Goal: Find specific page/section: Find specific page/section

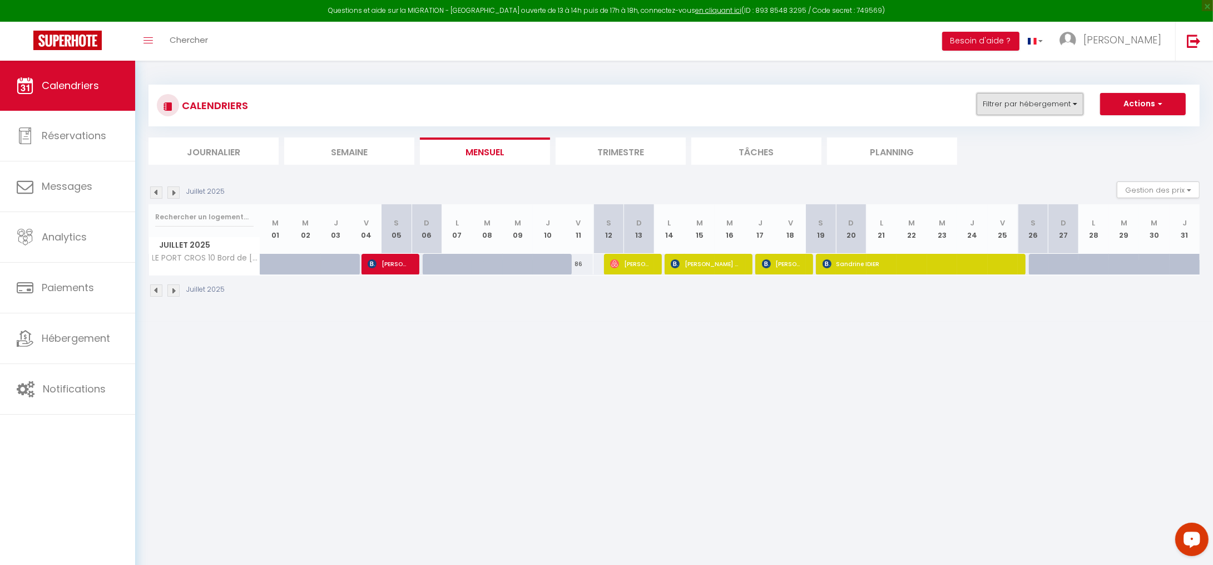
click at [1031, 110] on button "Filtrer par hébergement" at bounding box center [1030, 104] width 107 height 22
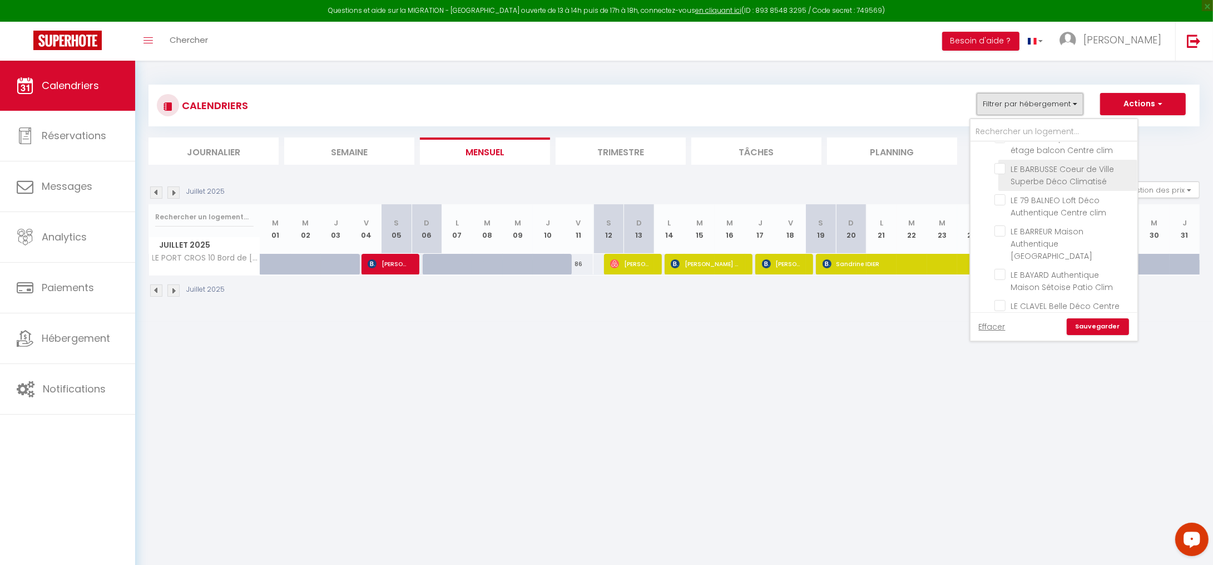
scroll to position [228, 0]
click at [990, 229] on input "Sans Caution Sans Accueil" at bounding box center [1065, 234] width 167 height 11
checkbox input "true"
checkbox input "false"
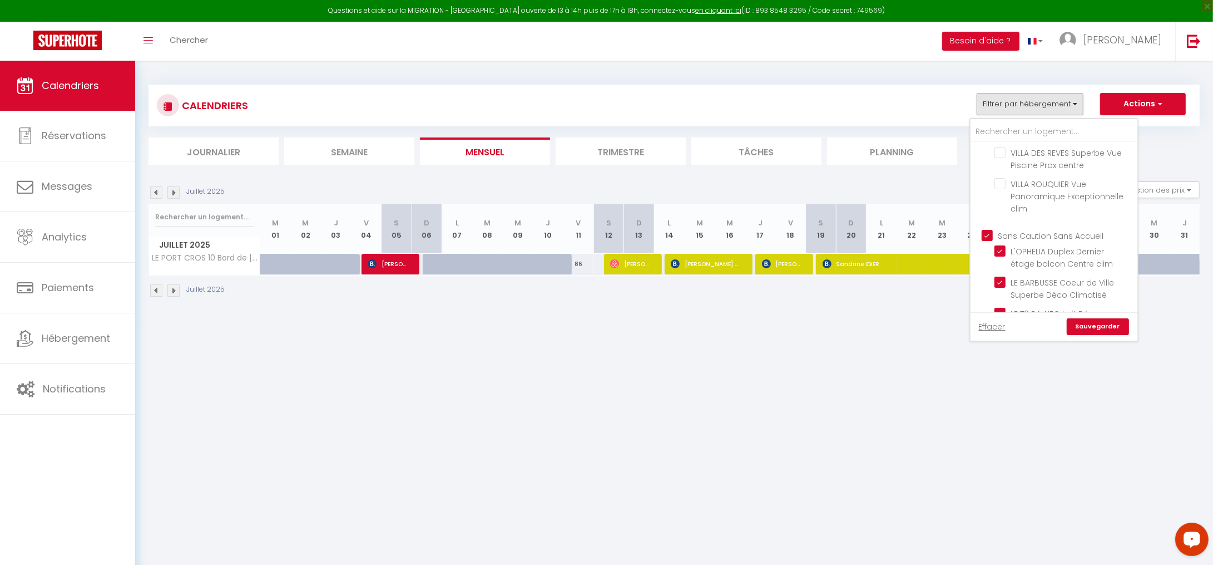
checkbox input "false"
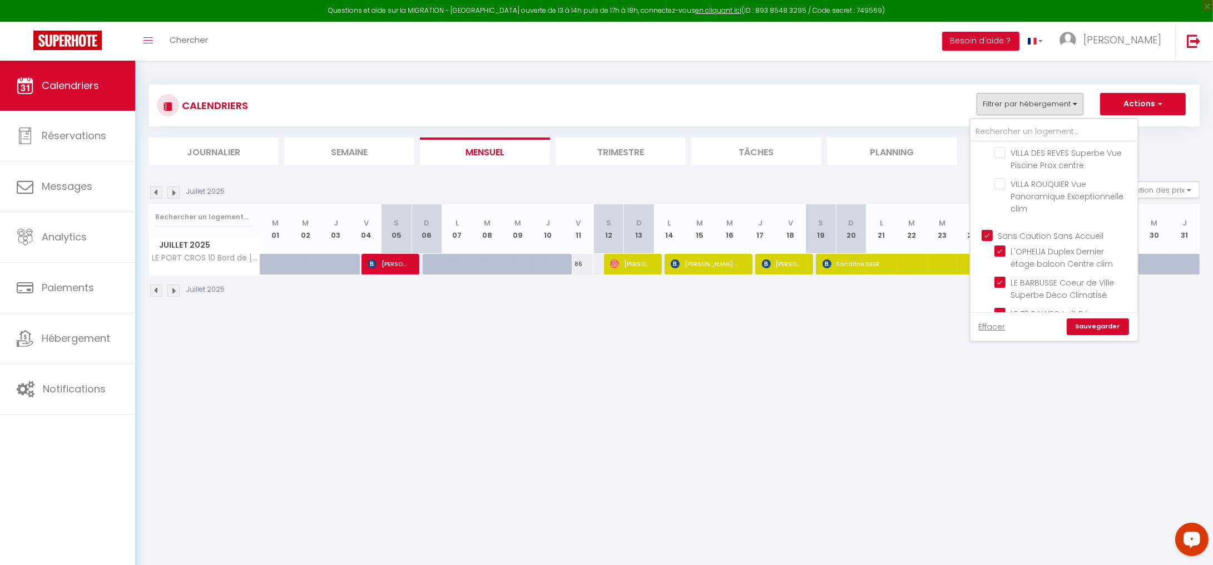
checkbox input "false"
checkbox input "true"
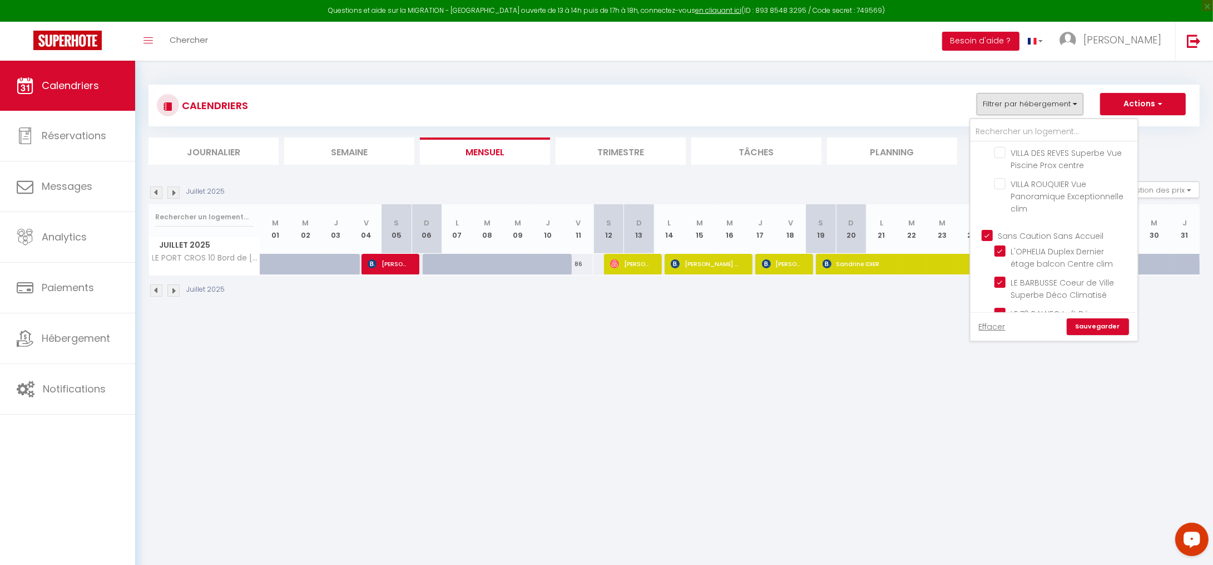
checkbox input "true"
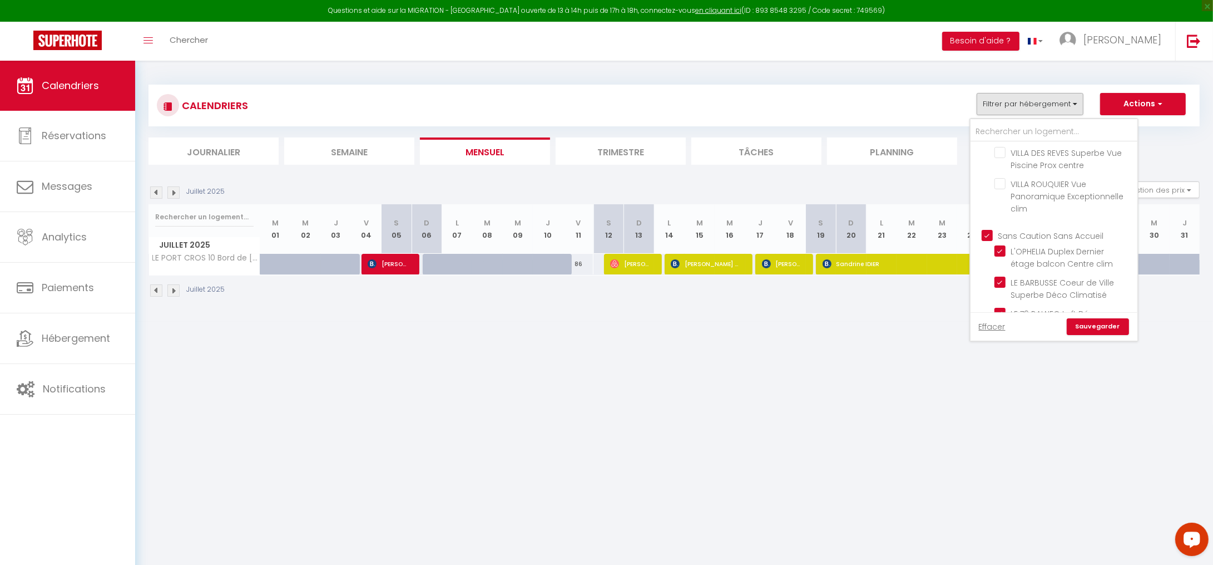
checkbox input "true"
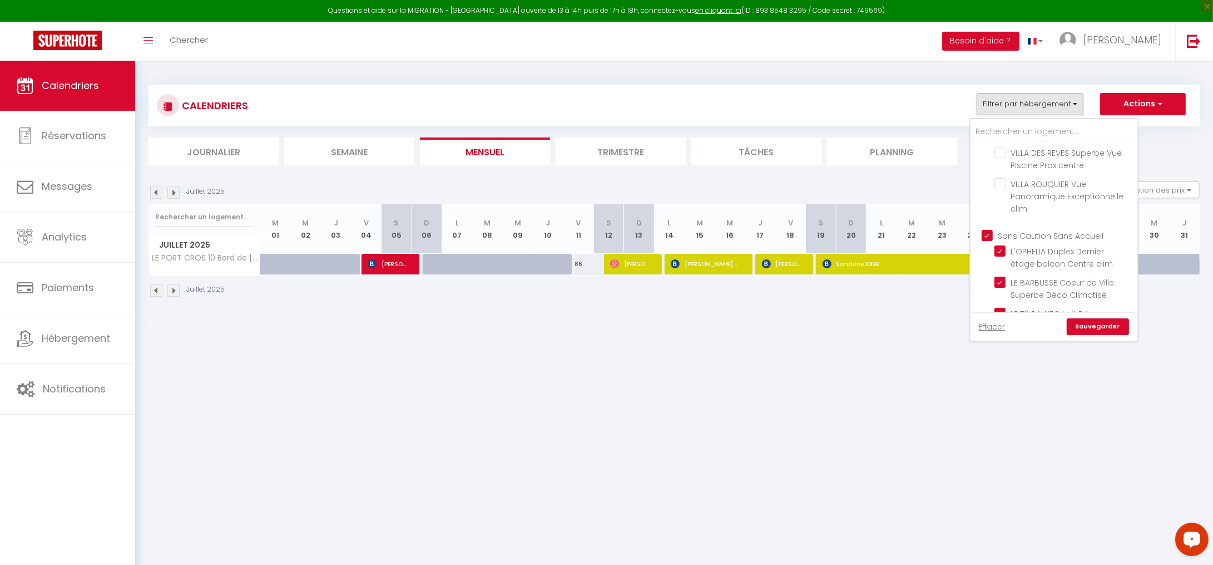
checkbox input "true"
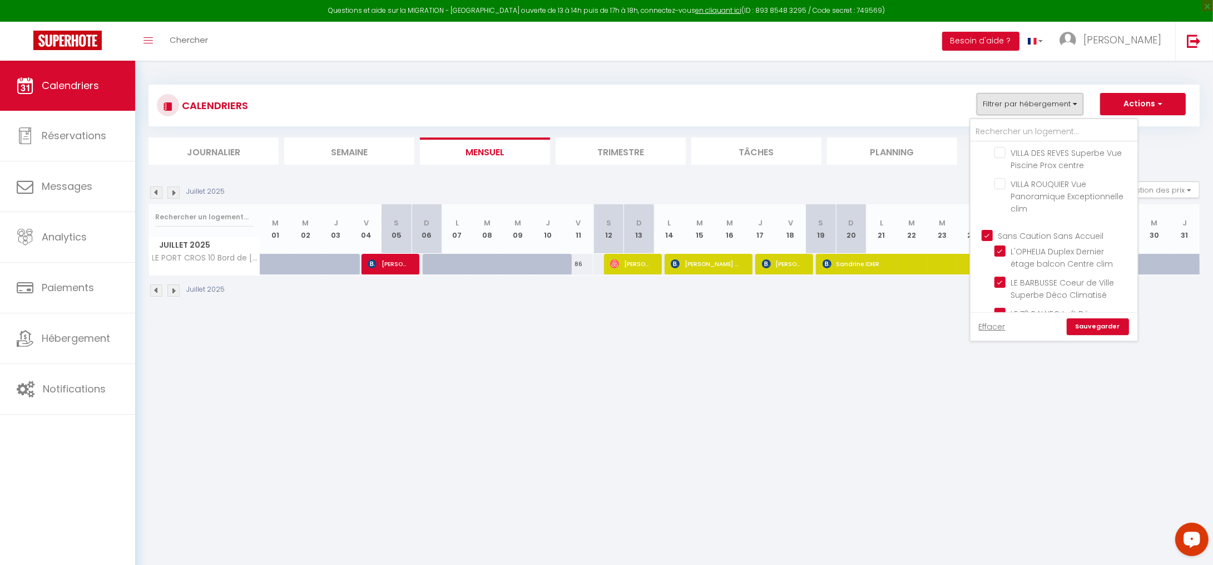
checkbox input "true"
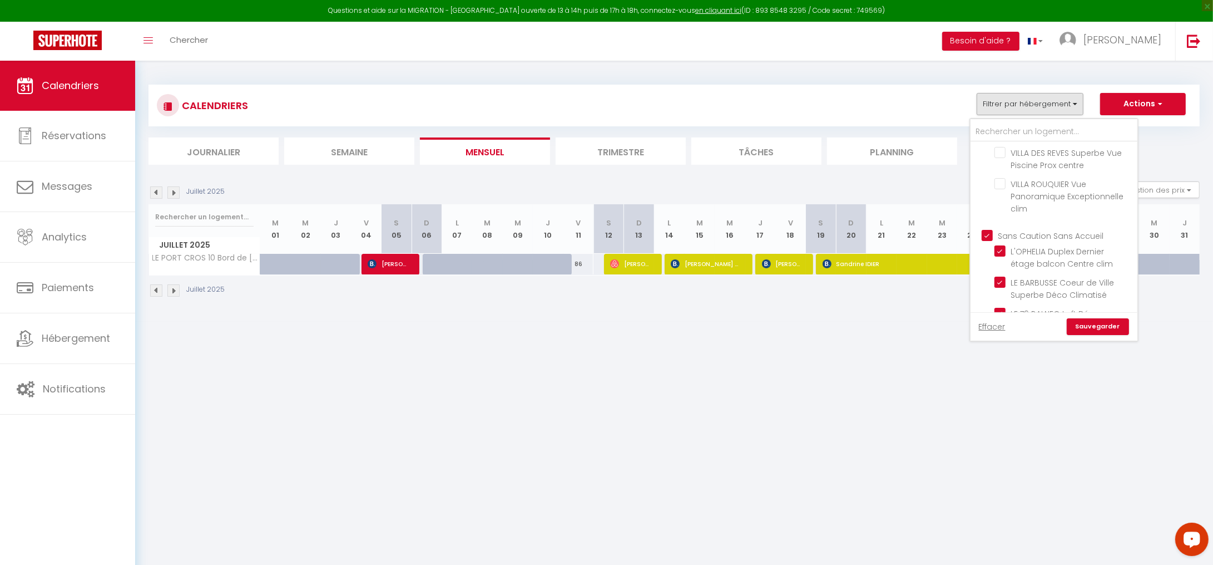
checkbox input "true"
click at [988, 229] on input "Sans Caution Sans Accueil" at bounding box center [1065, 234] width 167 height 11
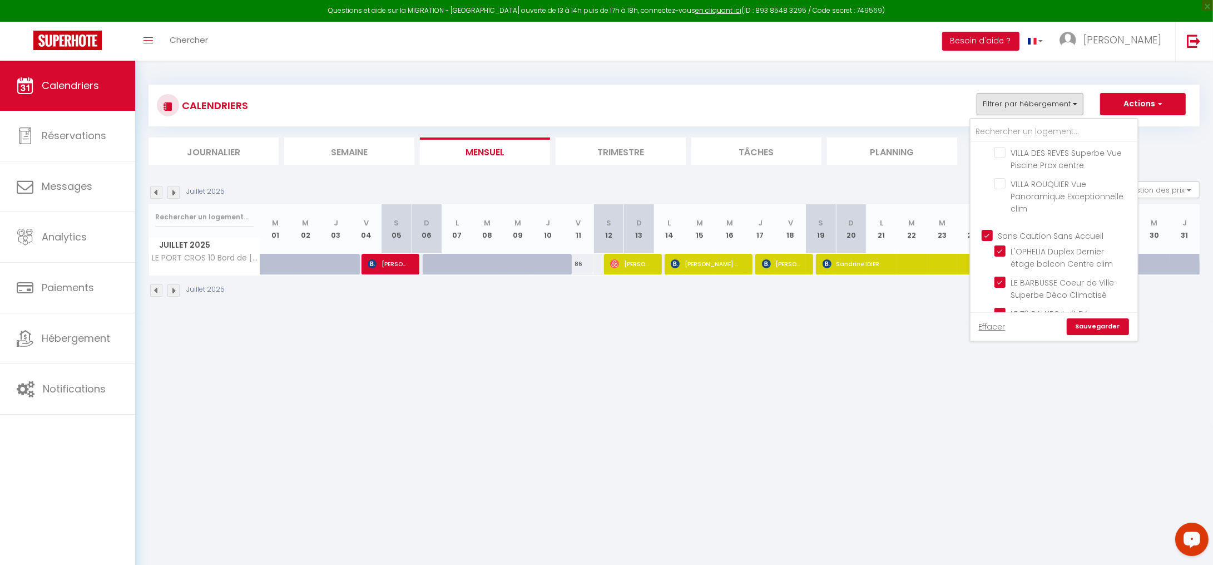
checkbox input "false"
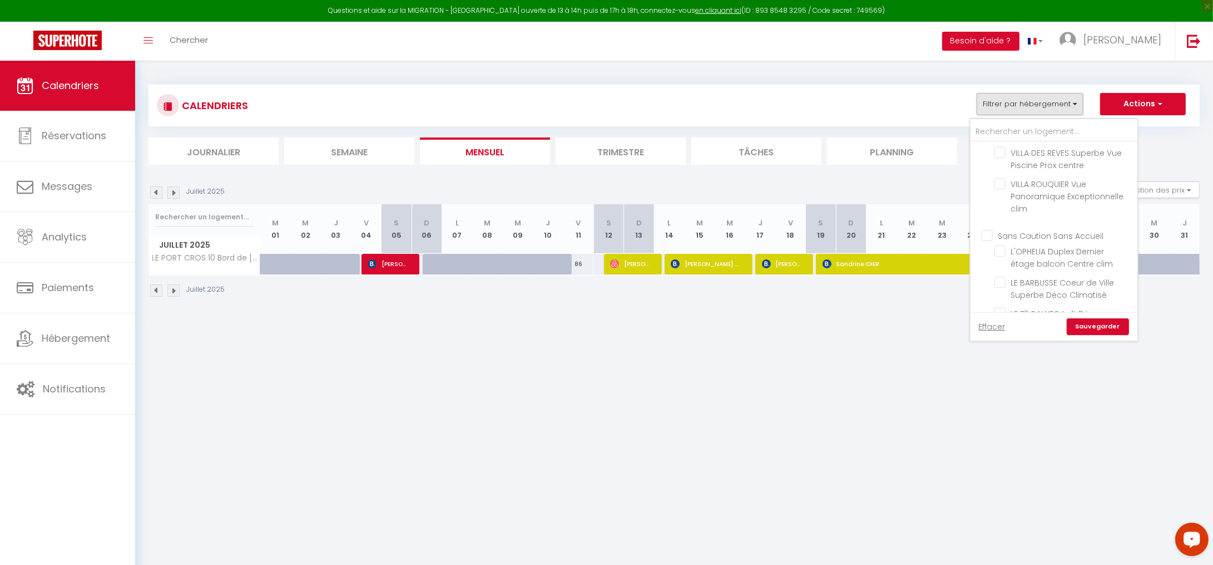
checkbox input "false"
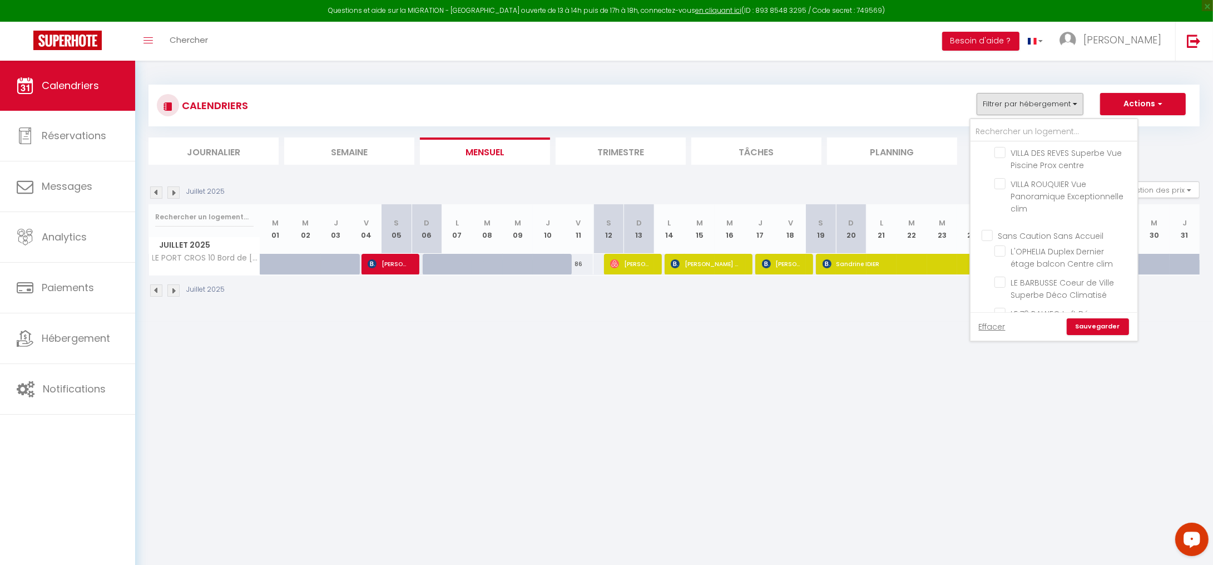
checkbox input "false"
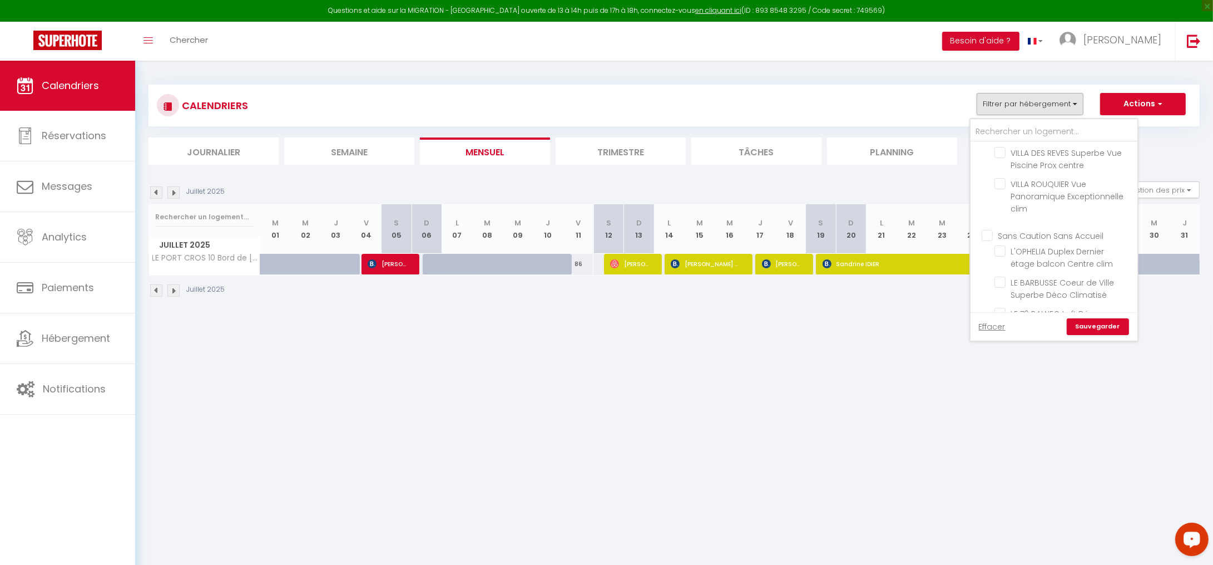
checkbox input "false"
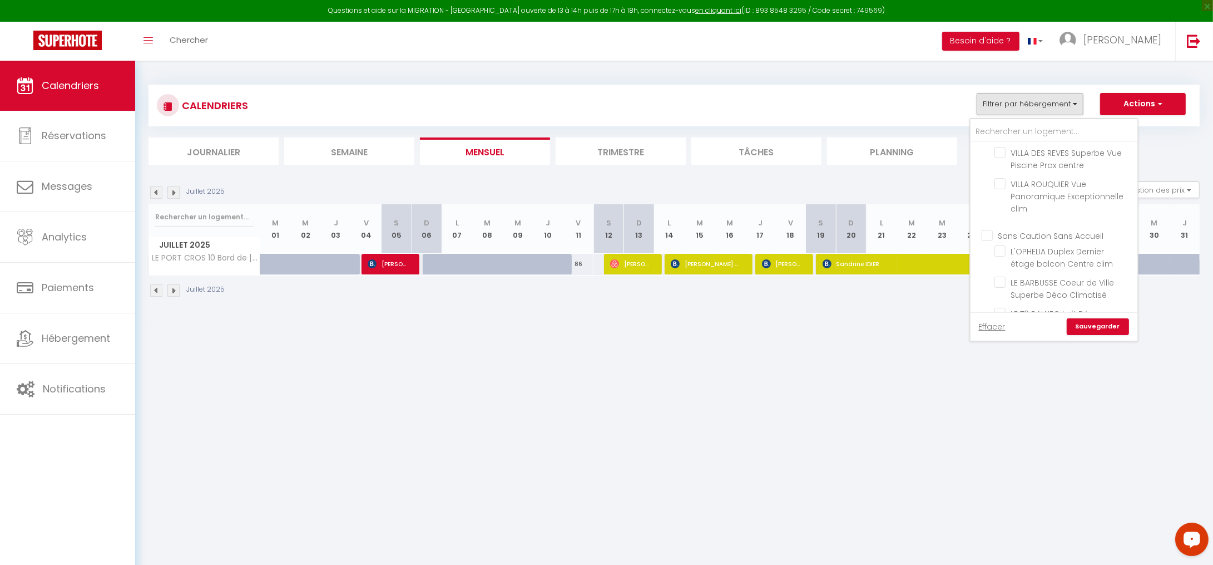
checkbox input "false"
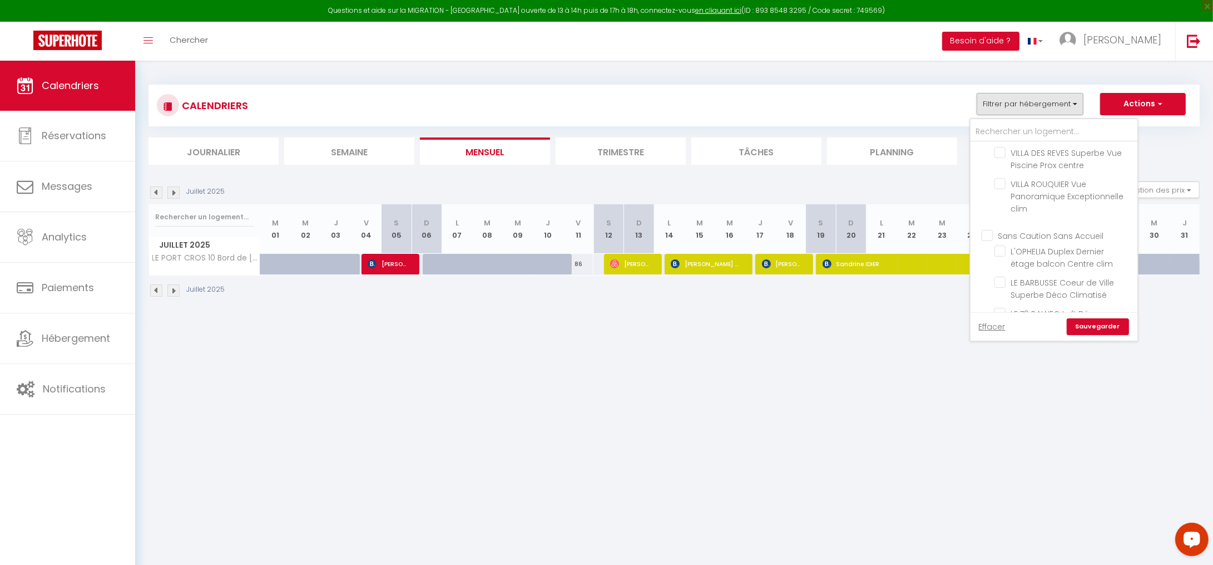
checkbox input "false"
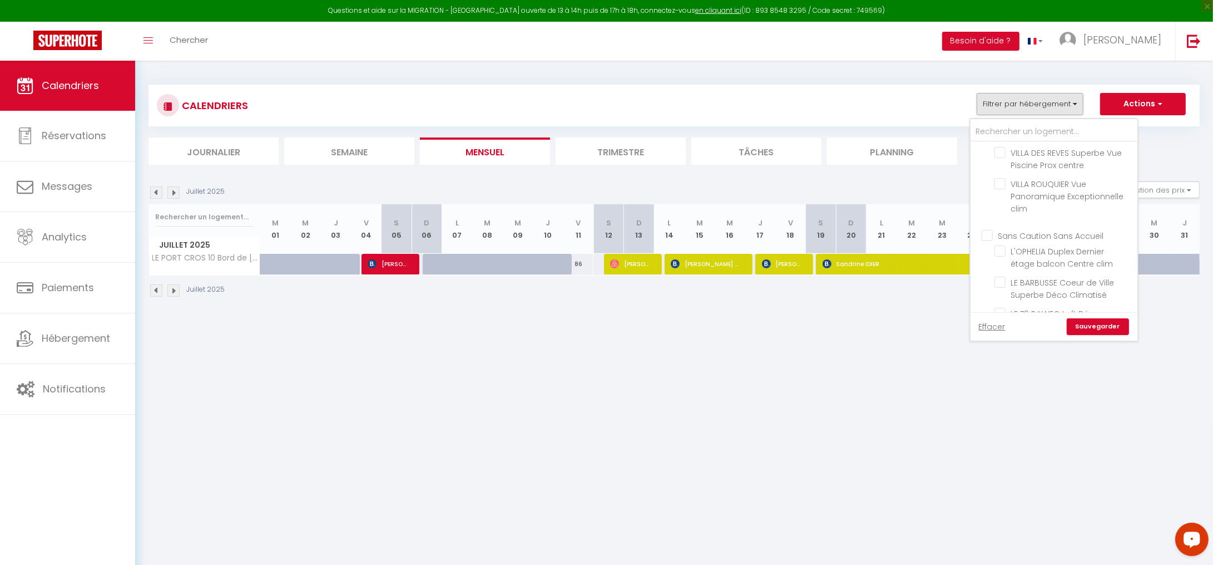
checkbox input "false"
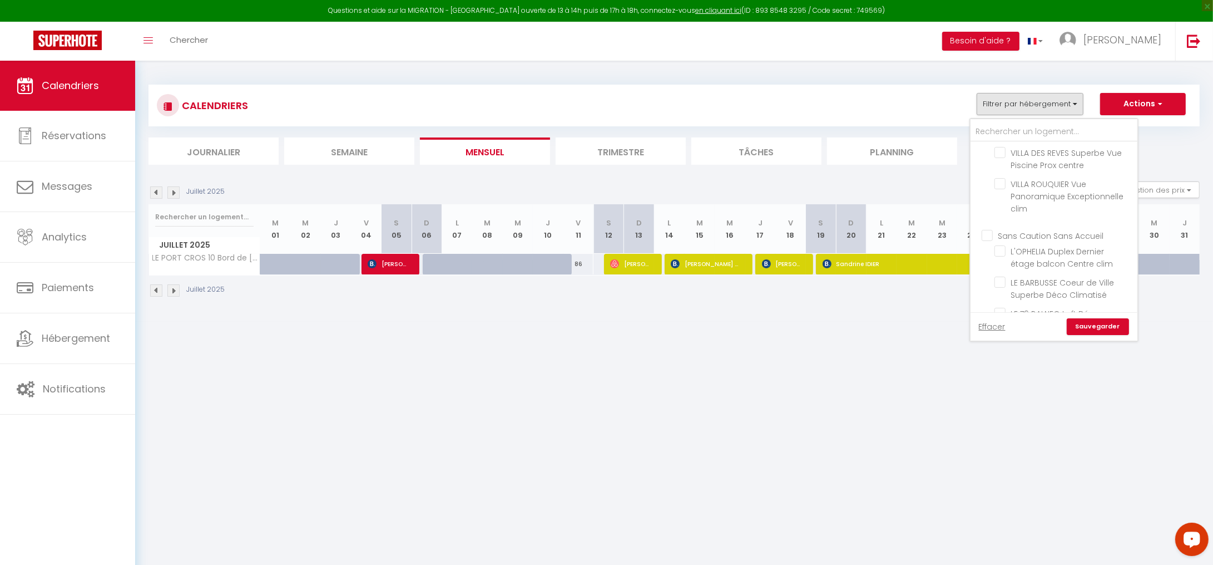
checkbox input "false"
click at [1003, 130] on input "text" at bounding box center [1054, 132] width 167 height 20
type input "s"
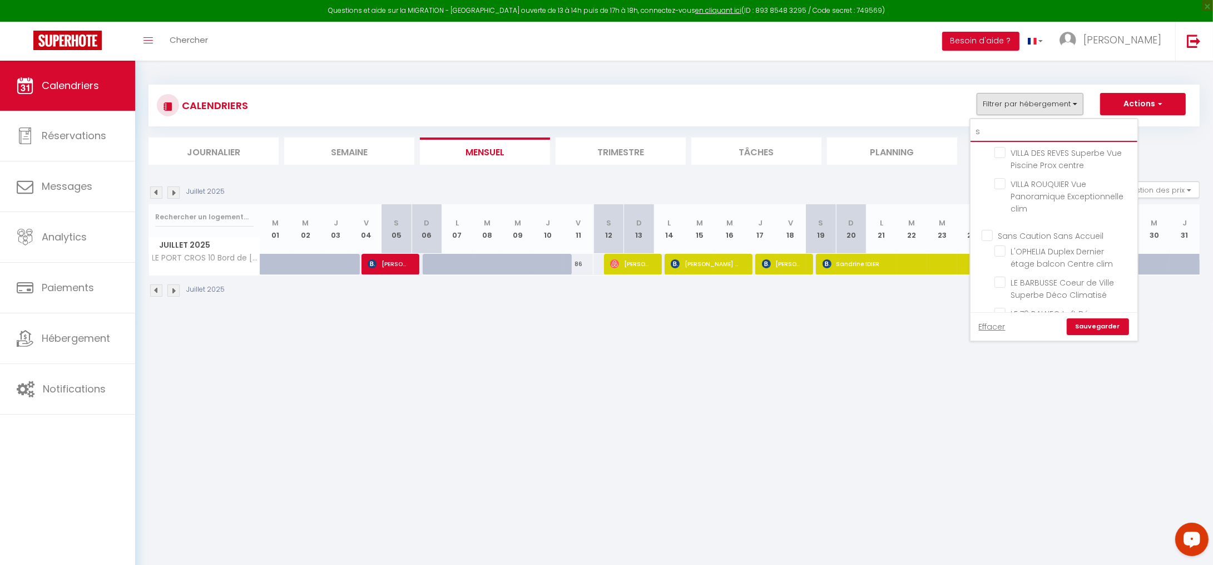
checkbox input "false"
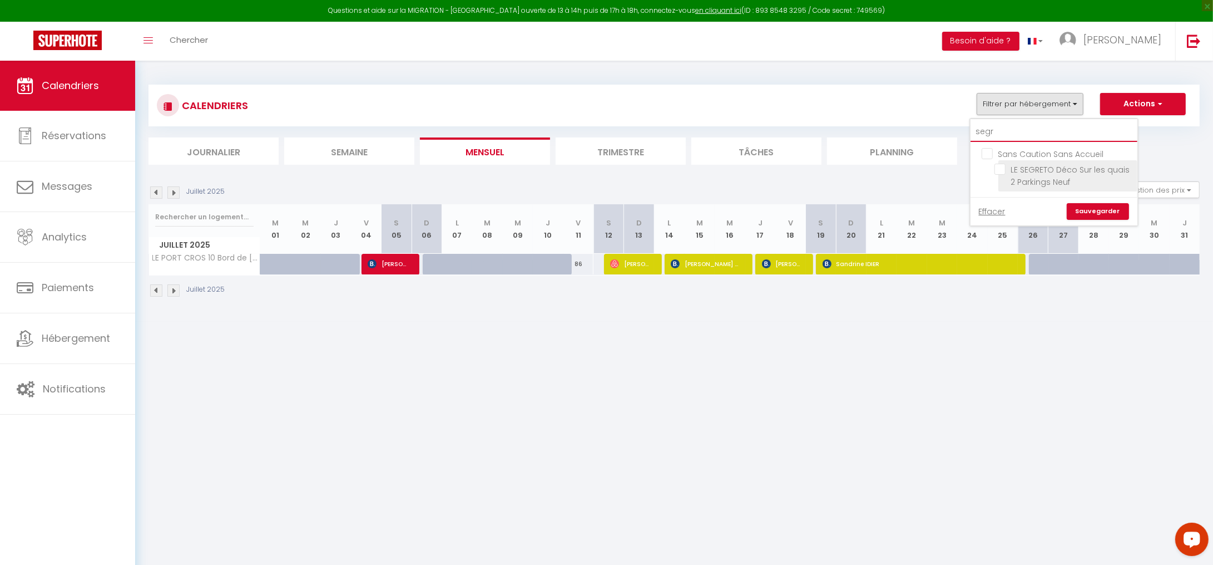
type input "segr"
click at [1000, 168] on input "LE SEGRETO Déco Sur les quais 2 Parkings Neuf" at bounding box center [1063, 169] width 139 height 11
checkbox input "true"
click at [1098, 211] on link "Sauvegarder" at bounding box center [1098, 211] width 62 height 17
